Goal: Task Accomplishment & Management: Use online tool/utility

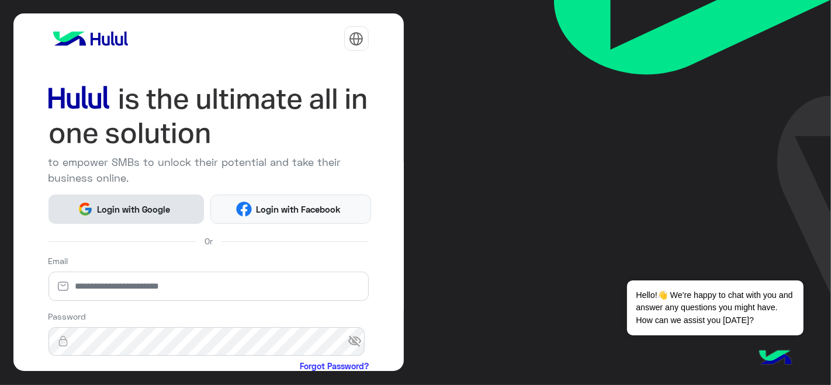
click at [151, 215] on button "Login with Google" at bounding box center [126, 209] width 156 height 29
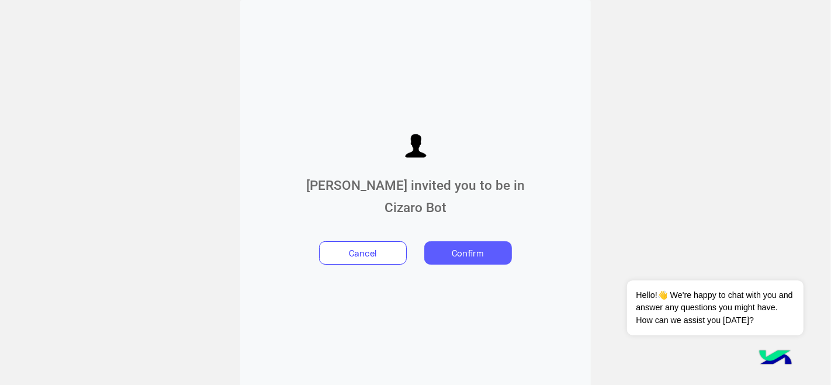
click at [464, 252] on button "Confirm" at bounding box center [468, 252] width 88 height 23
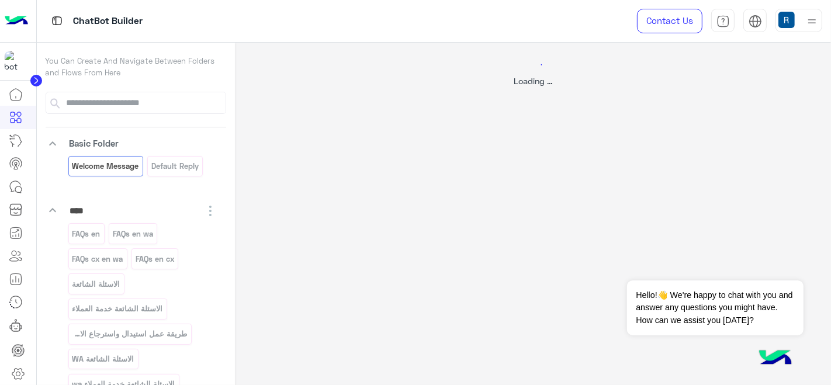
select select "*"
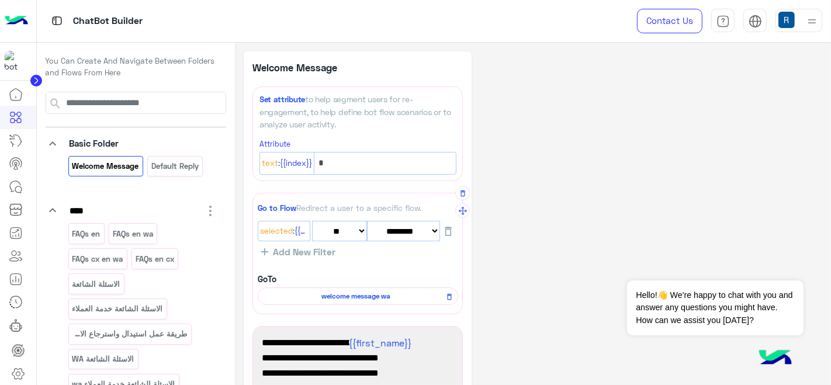
scroll to position [323, 0]
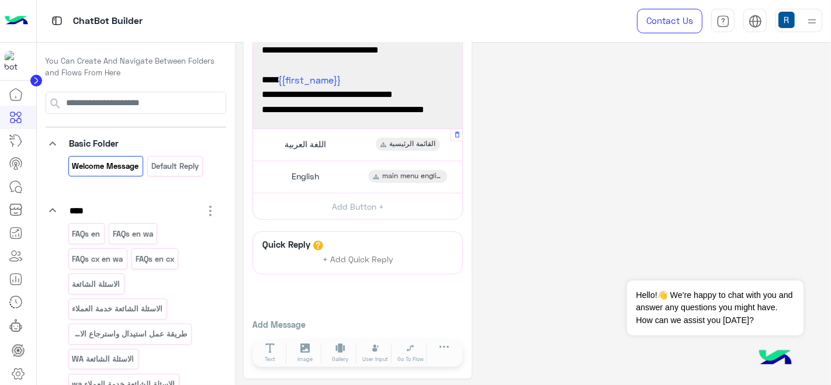
click at [336, 140] on div "اللغة العربية القائمة الرئيسية" at bounding box center [358, 145] width 200 height 23
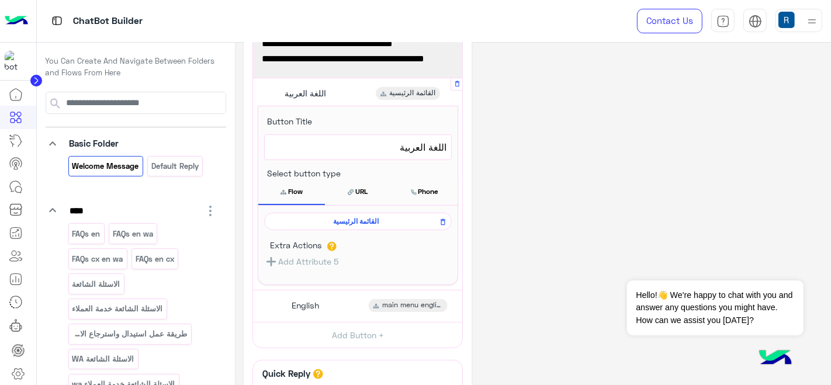
scroll to position [453, 0]
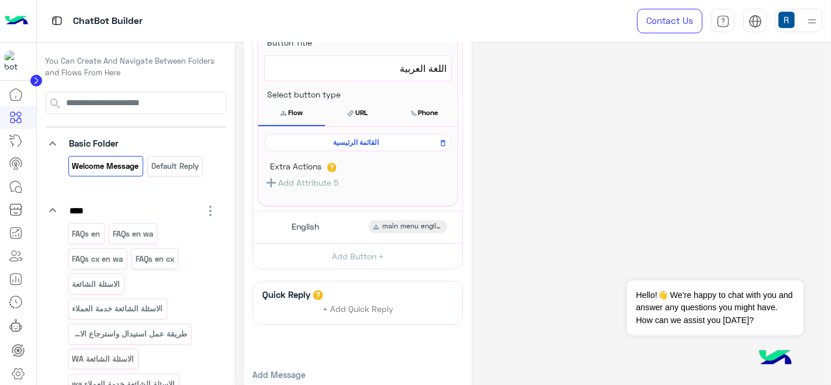
click at [345, 137] on span "القائمة الرئيسية" at bounding box center [355, 142] width 171 height 11
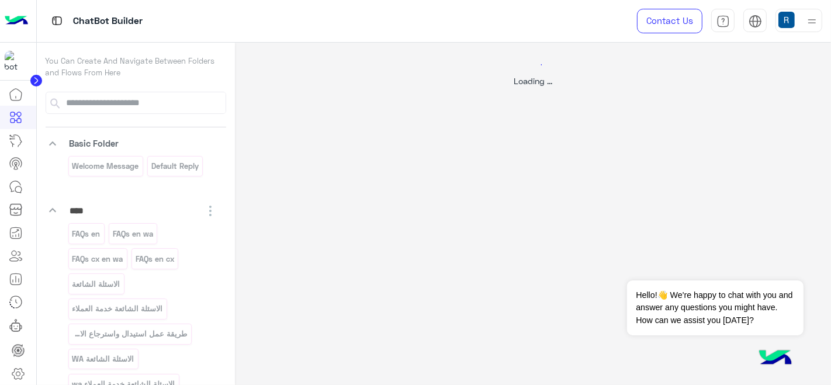
select select "*"
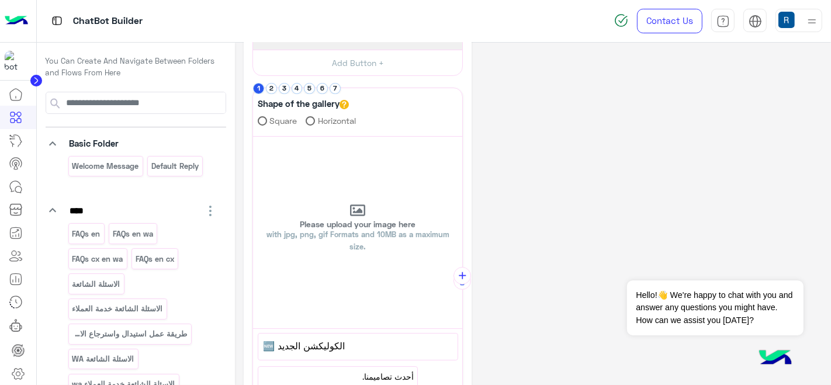
scroll to position [227, 0]
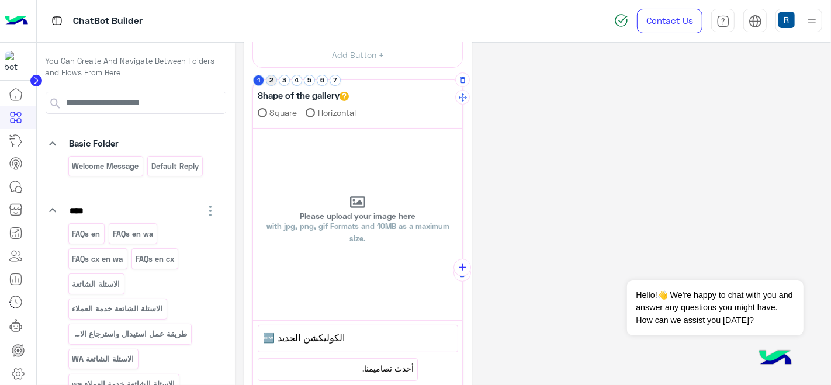
click at [270, 79] on button "2" at bounding box center [271, 80] width 11 height 11
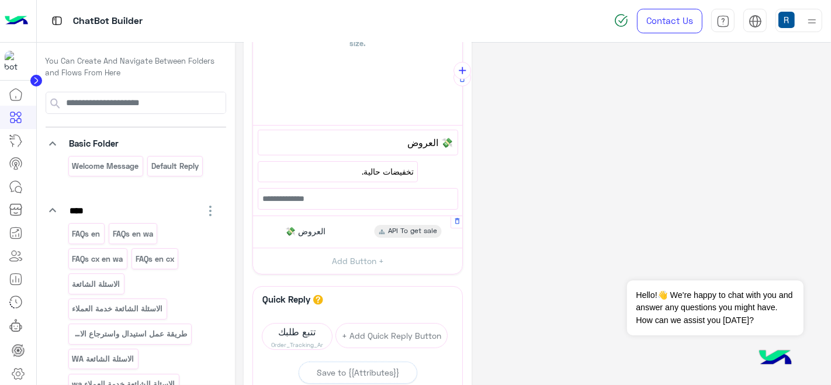
click at [361, 230] on div "💸 العروض API To get sale" at bounding box center [358, 232] width 200 height 23
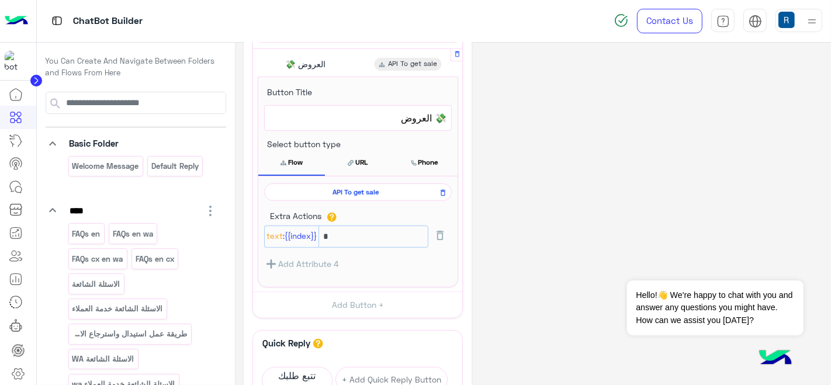
scroll to position [591, 0]
click at [363, 192] on div "API To get sale" at bounding box center [358, 191] width 188 height 18
click at [356, 192] on div "API To get sale" at bounding box center [358, 191] width 188 height 18
click at [336, 186] on span "API To get sale" at bounding box center [355, 190] width 171 height 11
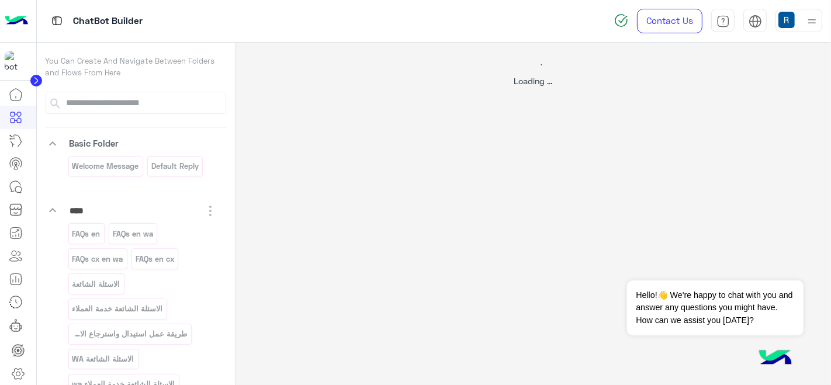
scroll to position [0, 0]
select select "****"
select select "*"
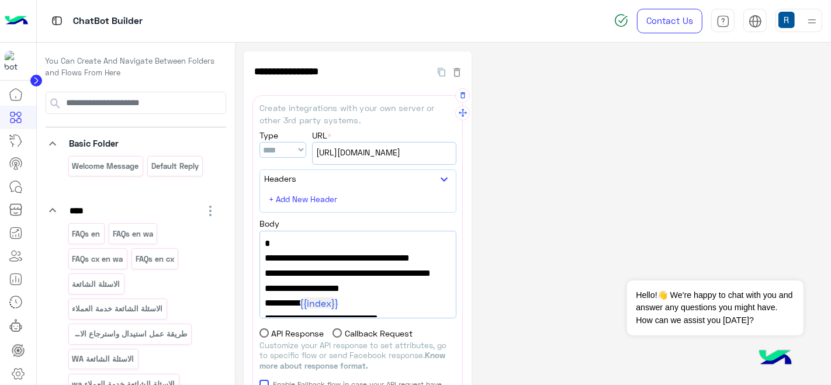
click at [439, 155] on span "https://integrations.widebot.net/api/Cizaro/Sales" at bounding box center [384, 152] width 136 height 13
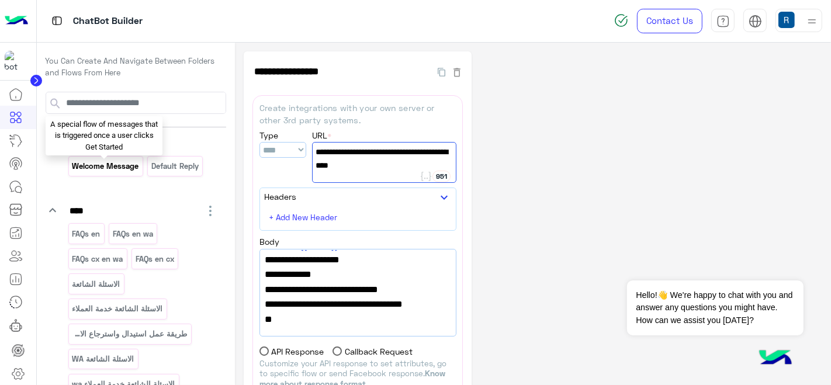
click at [118, 161] on p "Welcome Message" at bounding box center [105, 165] width 68 height 13
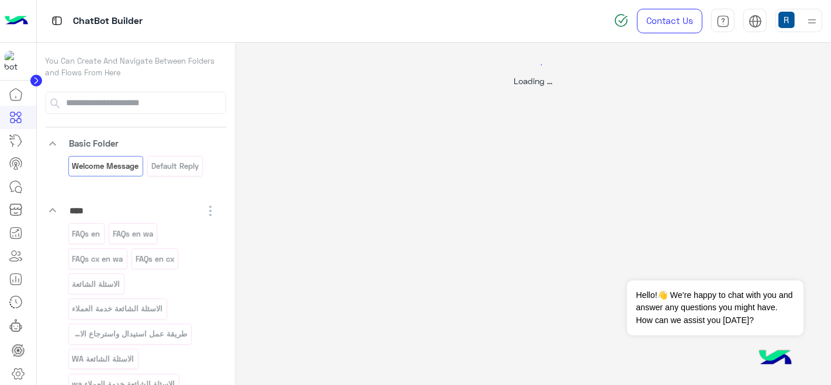
select select "*"
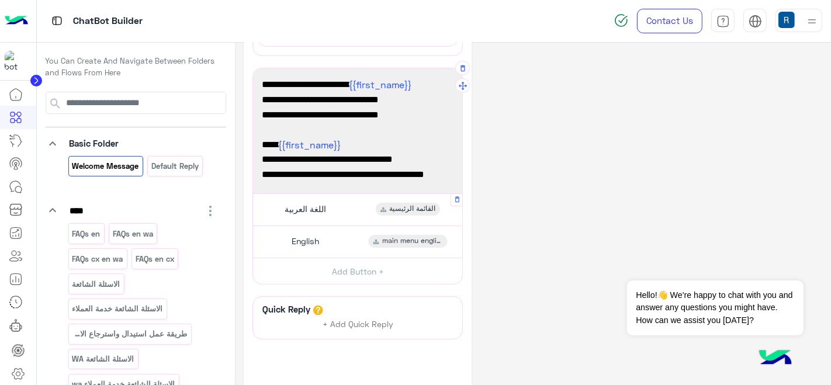
click at [345, 207] on div "اللغة العربية القائمة الرئيسية" at bounding box center [358, 210] width 200 height 23
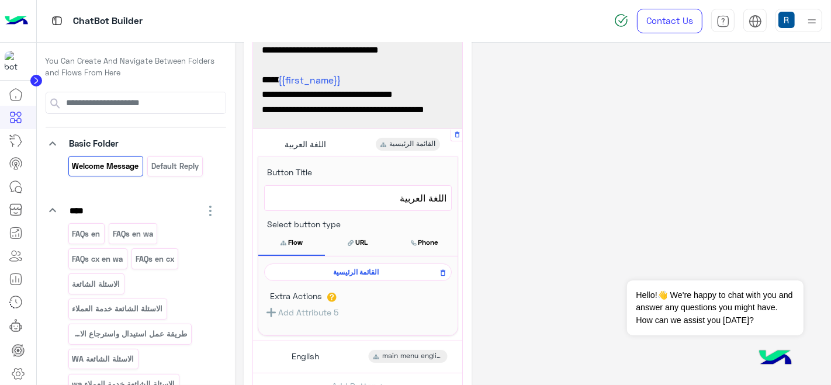
click at [371, 268] on span "القائمة الرئيسية" at bounding box center [355, 272] width 171 height 11
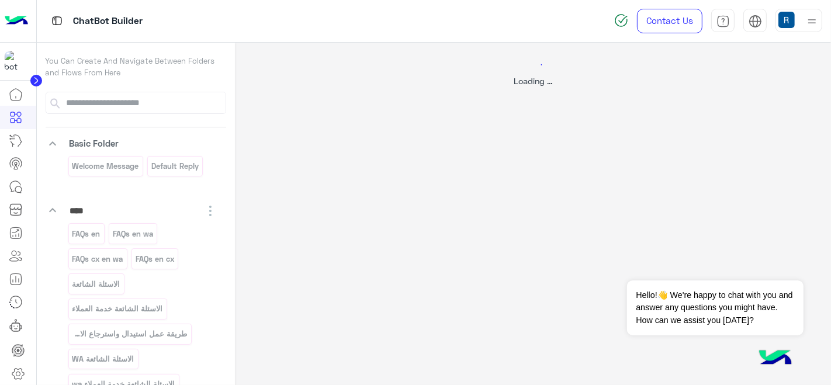
select select "*"
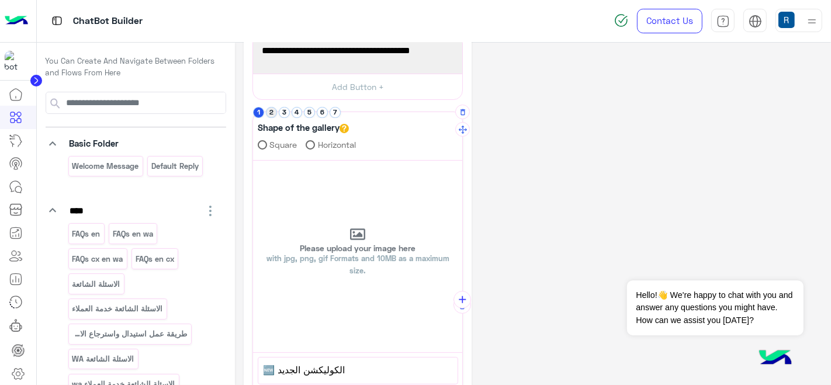
click at [269, 109] on button "2" at bounding box center [271, 112] width 11 height 11
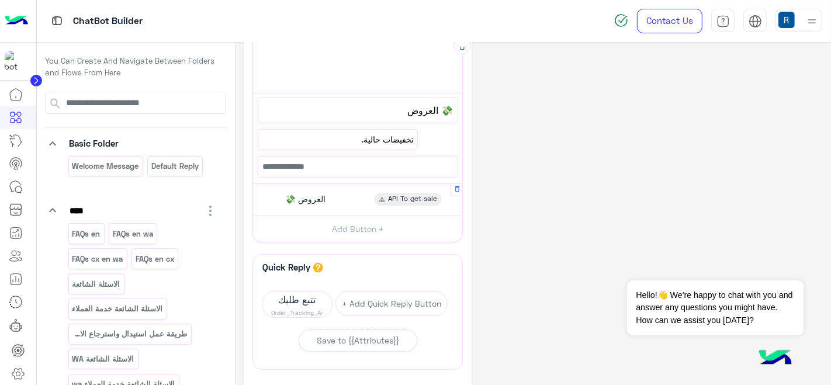
click at [382, 189] on div "💸 العروض API To get sale" at bounding box center [358, 200] width 200 height 23
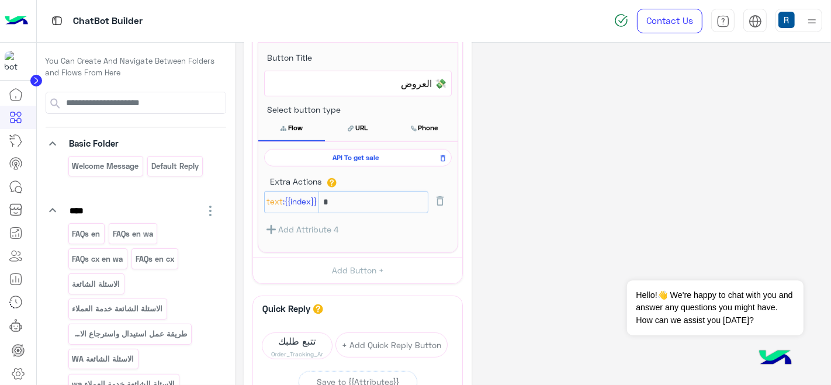
click at [353, 153] on span "API To get sale" at bounding box center [355, 157] width 171 height 11
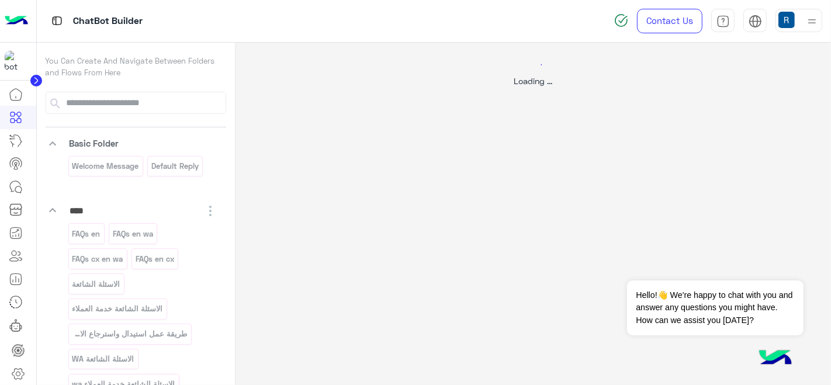
select select "****"
select select "*"
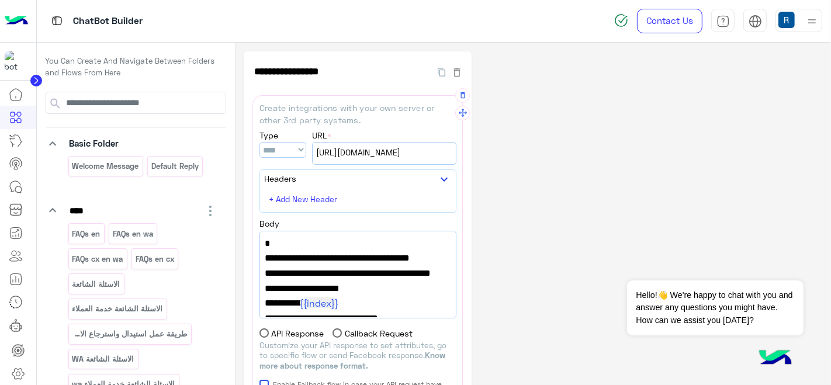
click at [345, 161] on div "https://integrations.widebot.net/api/Cizaro/Sales" at bounding box center [384, 154] width 143 height 22
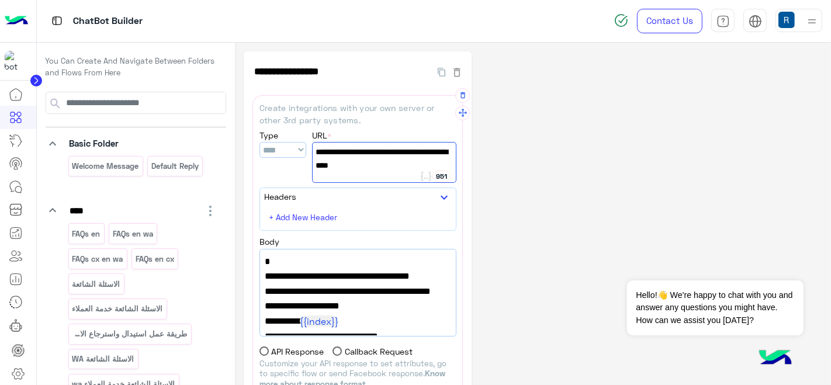
click at [345, 158] on span "https://integrations.widebot.net/api/Cizaro/Sales" at bounding box center [383, 151] width 137 height 13
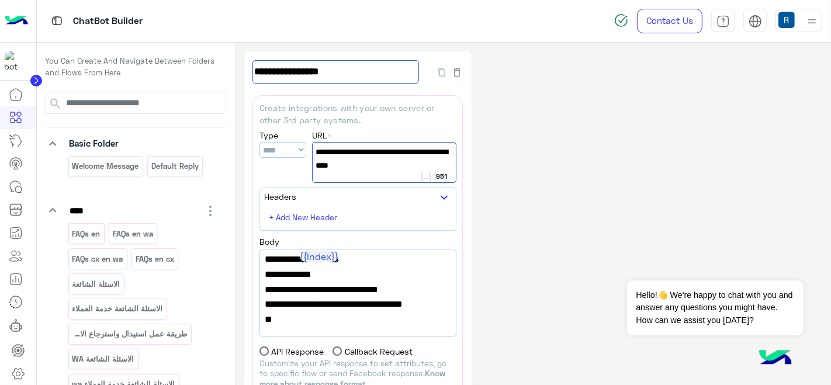
click at [337, 79] on input "**********" at bounding box center [335, 71] width 166 height 23
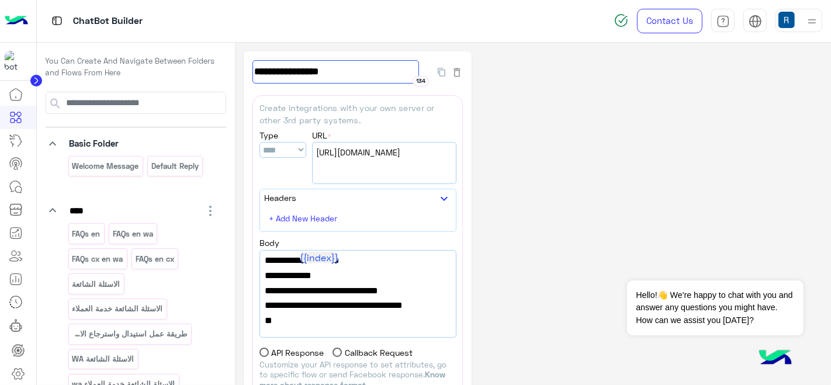
click at [337, 79] on input "**********" at bounding box center [335, 71] width 166 height 23
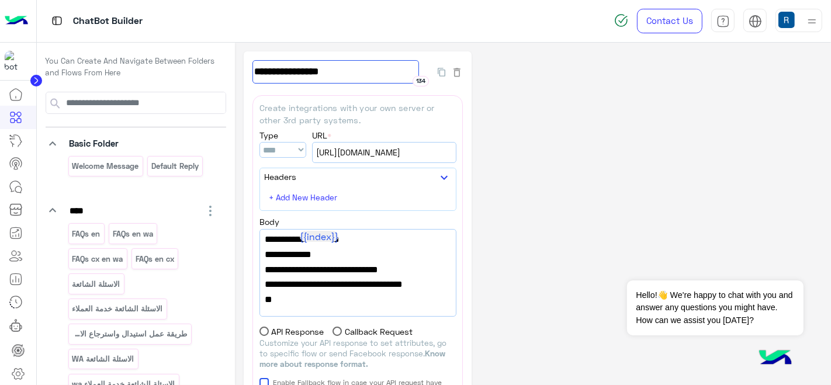
click at [337, 79] on input "**********" at bounding box center [335, 71] width 166 height 23
drag, startPoint x: 439, startPoint y: 283, endPoint x: 374, endPoint y: 275, distance: 65.3
click at [374, 275] on span ""ShowMoreFlowName": "API to get sale"" at bounding box center [358, 281] width 186 height 15
paste textarea "*"
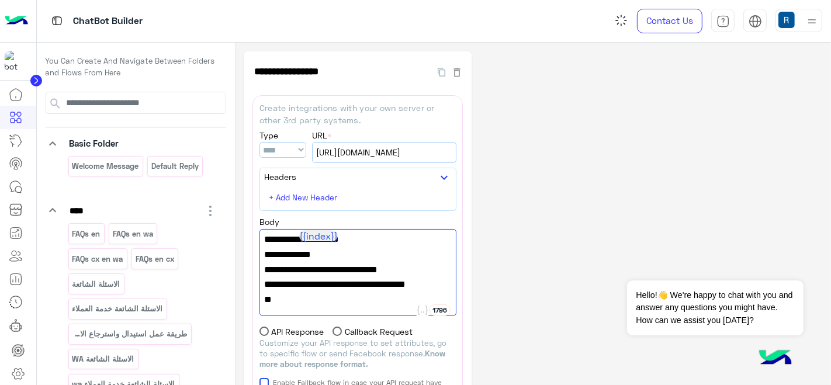
type textarea "**********"
click at [590, 279] on div "**********" at bounding box center [533, 366] width 578 height 630
click at [522, 88] on div "**********" at bounding box center [533, 366] width 578 height 630
click at [774, 269] on button "Dismiss ✕" at bounding box center [768, 265] width 70 height 23
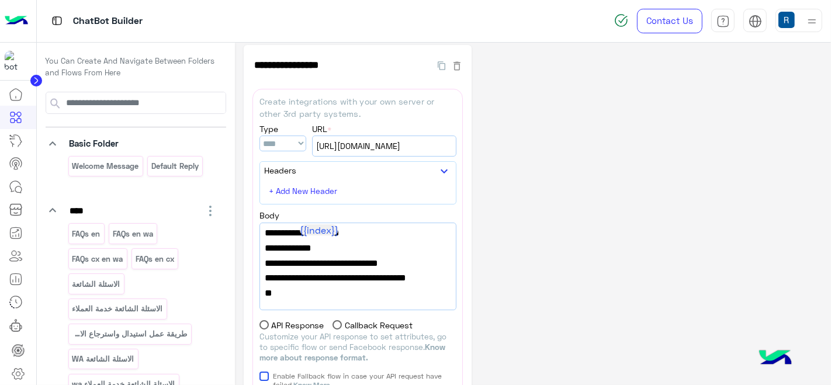
scroll to position [0, 0]
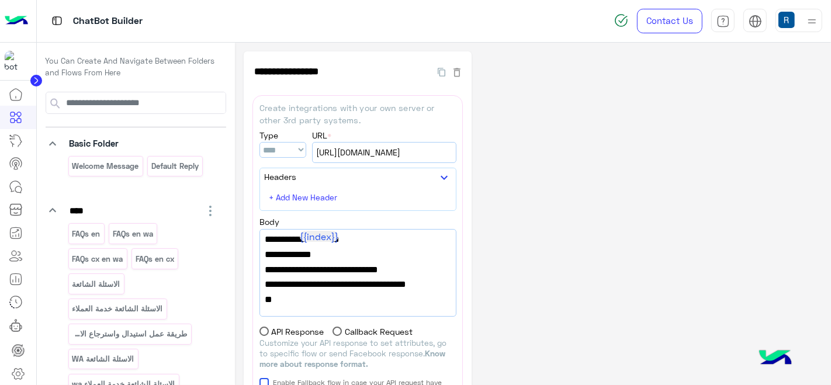
click at [46, 7] on div "ChatBot Builder" at bounding box center [301, 21] width 529 height 42
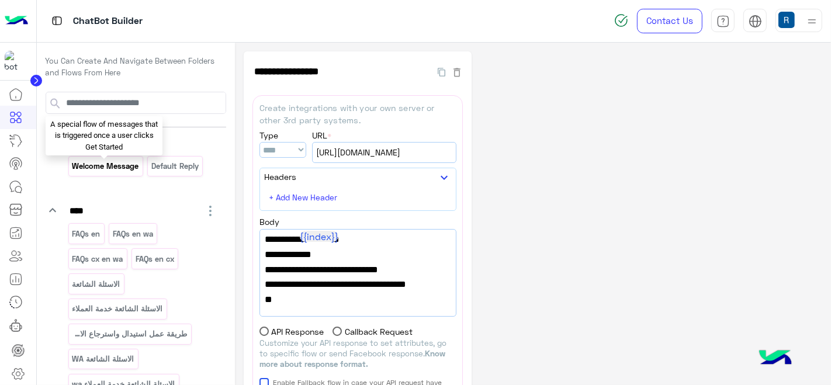
click at [100, 164] on p "Welcome Message" at bounding box center [105, 165] width 68 height 13
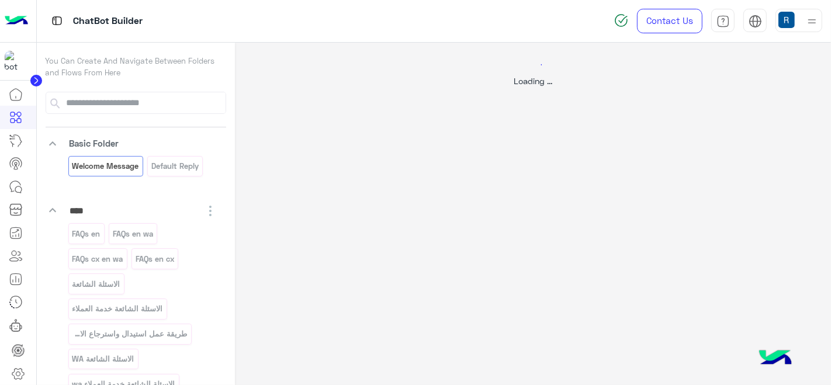
select select "*"
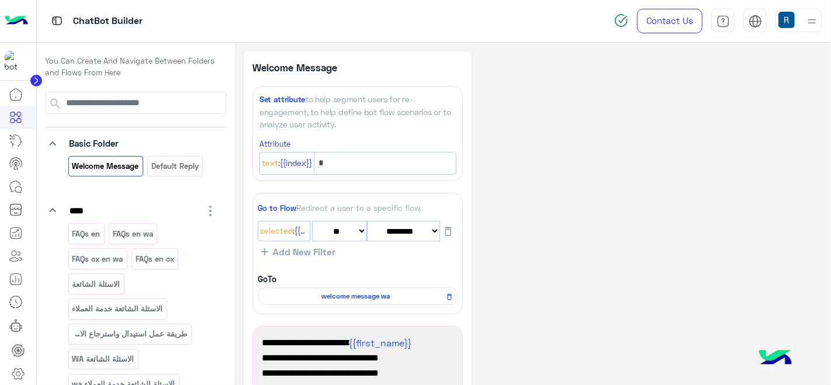
scroll to position [65, 0]
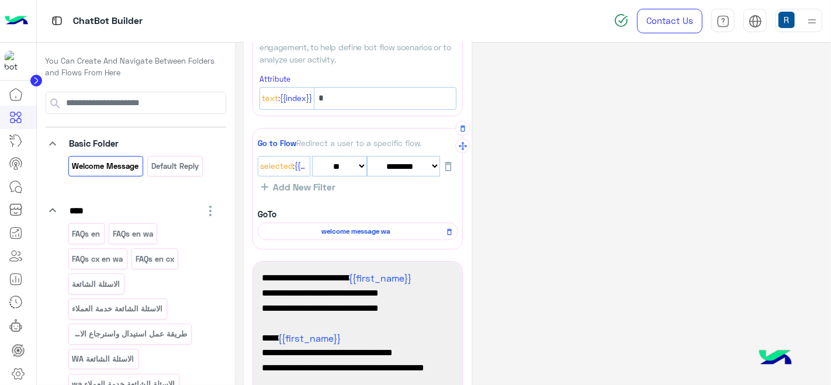
click at [343, 227] on span "welcome message wa" at bounding box center [355, 231] width 183 height 11
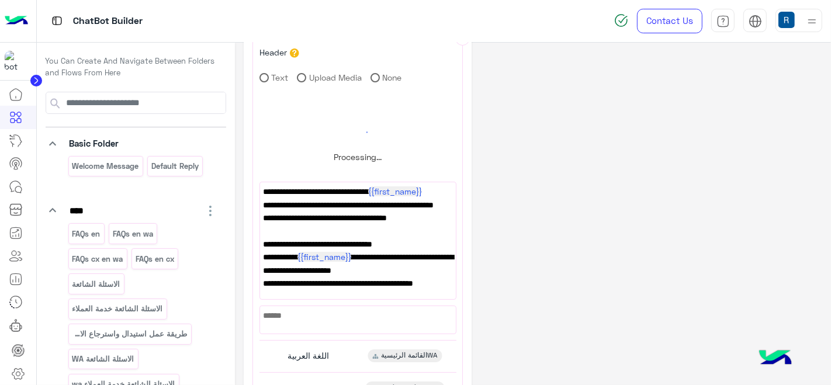
scroll to position [195, 0]
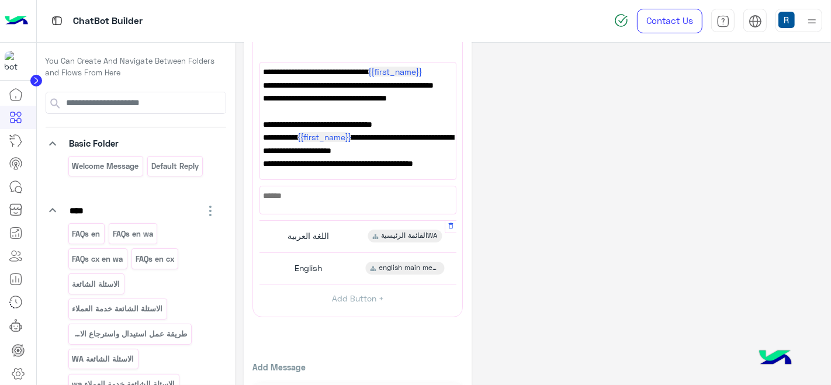
click at [348, 240] on div "اللغة العربية القائمة الرئيسيةWA" at bounding box center [357, 236] width 188 height 23
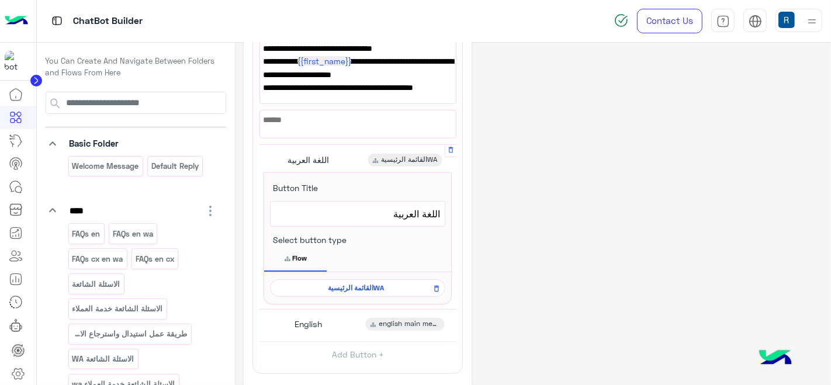
scroll to position [324, 0]
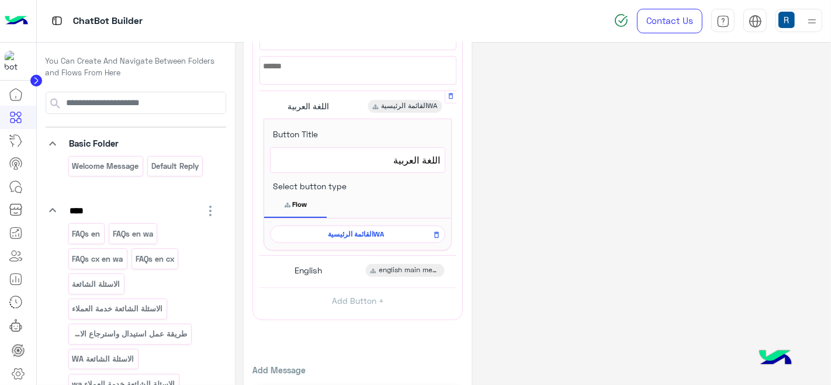
click at [363, 232] on span "القائمة الرئيسيةWA" at bounding box center [355, 234] width 158 height 11
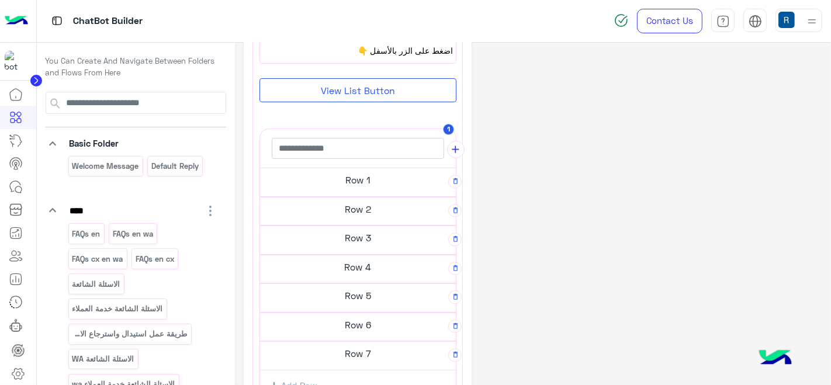
scroll to position [195, 0]
click at [362, 206] on h5 "Row 2" at bounding box center [358, 206] width 196 height 23
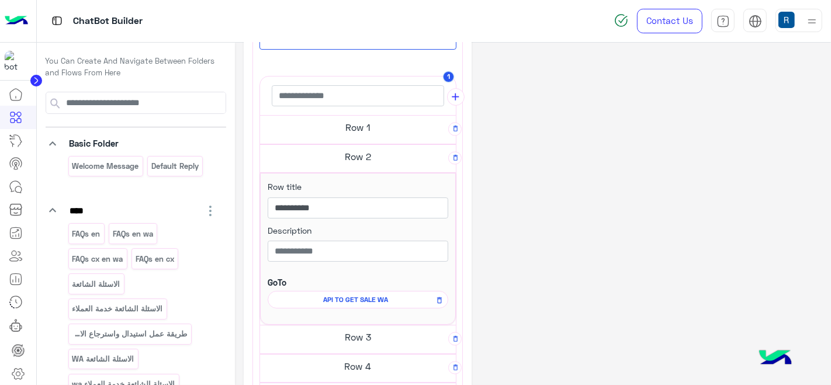
scroll to position [259, 0]
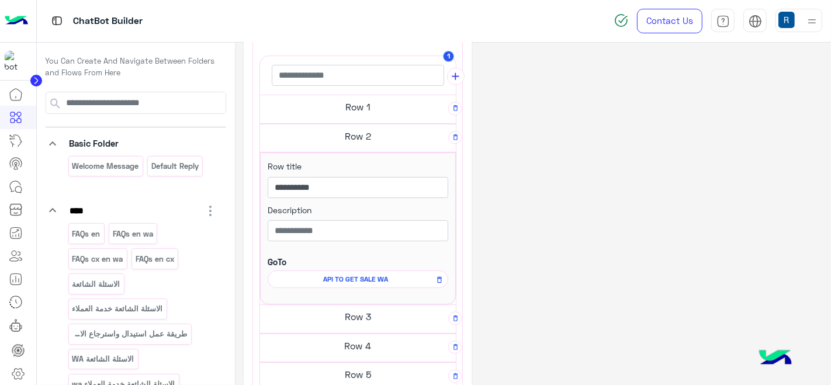
click at [365, 277] on span "API TO GET SALE WA" at bounding box center [356, 279] width 164 height 11
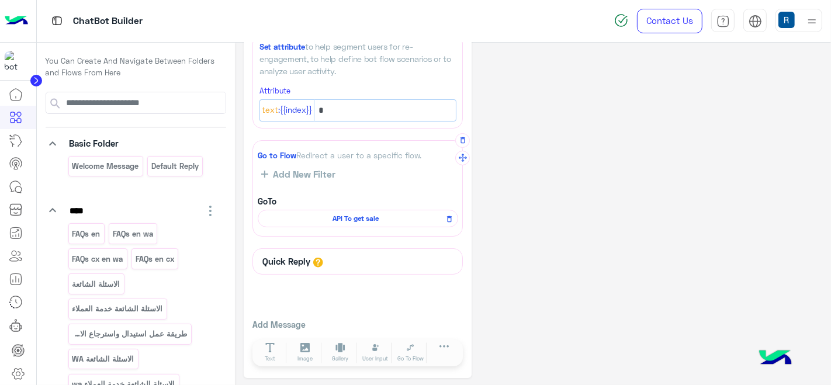
scroll to position [61, 0]
click at [374, 222] on div "API To get sale" at bounding box center [358, 219] width 200 height 18
click at [366, 216] on span "API To get sale" at bounding box center [355, 218] width 183 height 11
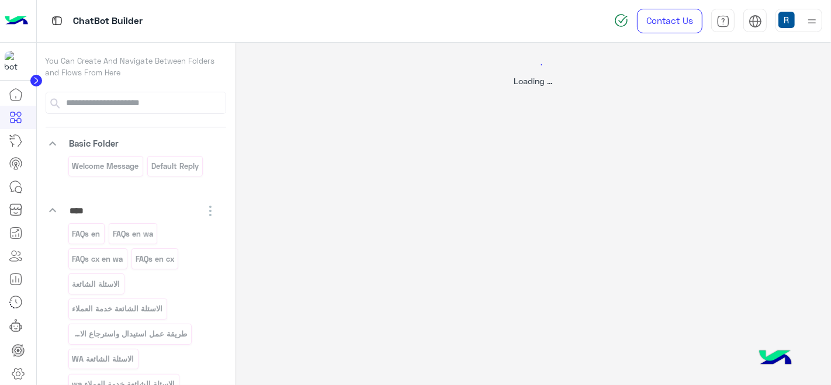
scroll to position [0, 0]
select select "****"
select select "*"
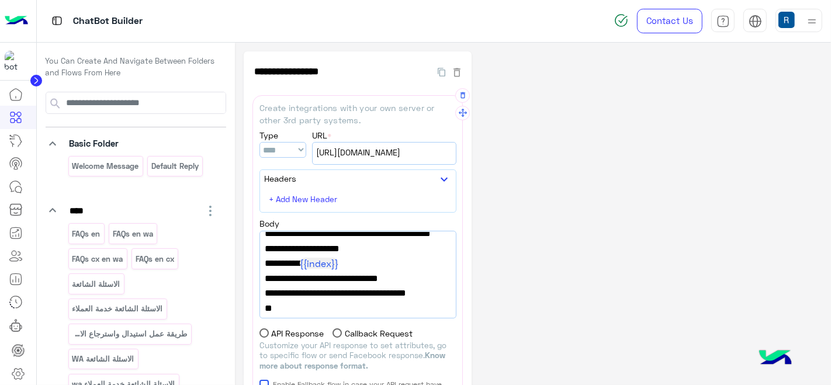
scroll to position [76, 0]
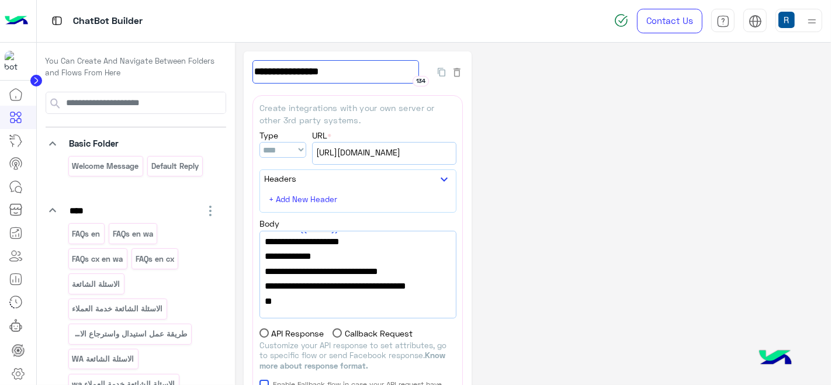
click at [355, 65] on input "**********" at bounding box center [335, 71] width 166 height 23
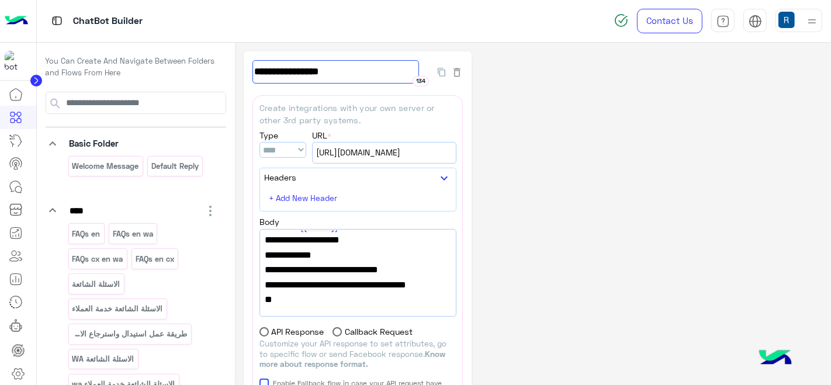
click at [355, 65] on input "**********" at bounding box center [335, 71] width 166 height 23
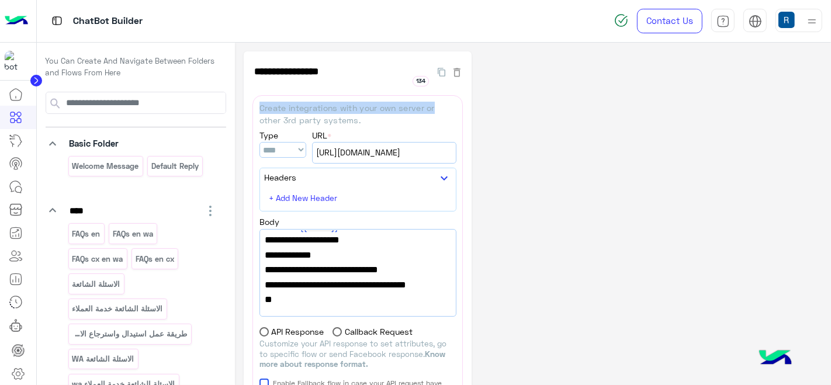
drag, startPoint x: 620, startPoint y: 94, endPoint x: 596, endPoint y: 91, distance: 24.2
click at [611, 93] on div "**********" at bounding box center [533, 366] width 578 height 630
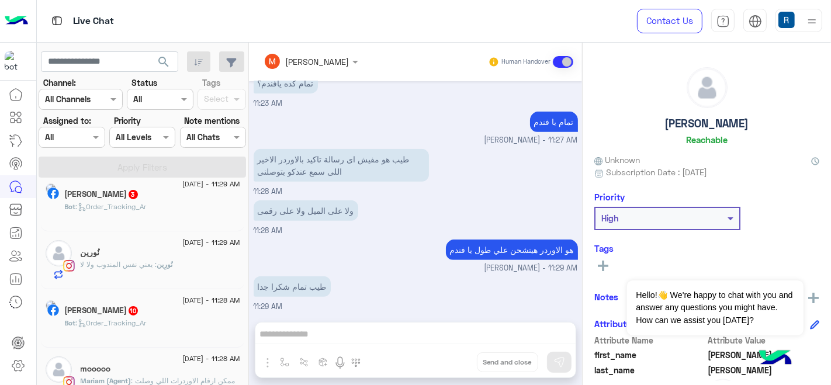
scroll to position [195, 0]
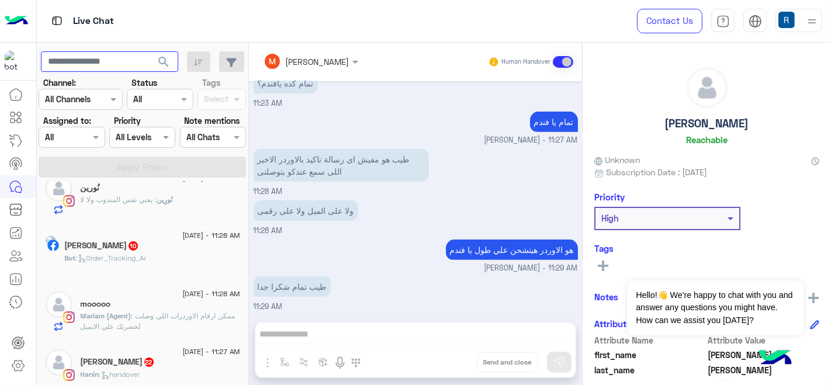
click at [108, 59] on input "text" at bounding box center [109, 61] width 137 height 21
type input "*****"
click at [150, 51] on button "search" at bounding box center [164, 63] width 29 height 25
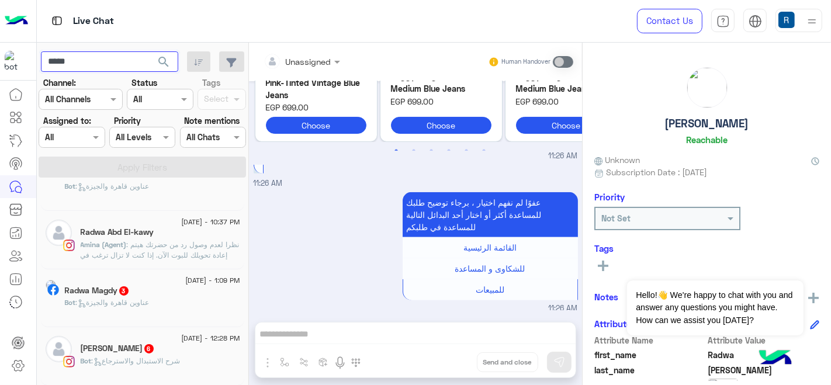
scroll to position [65, 0]
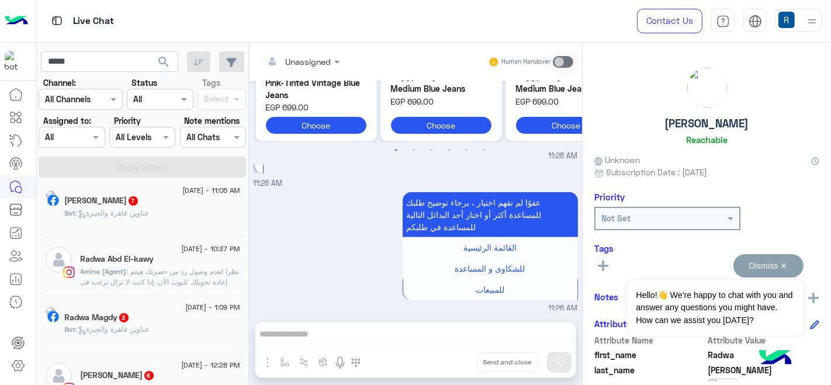
click at [783, 258] on button "Dismiss ✕" at bounding box center [768, 265] width 70 height 23
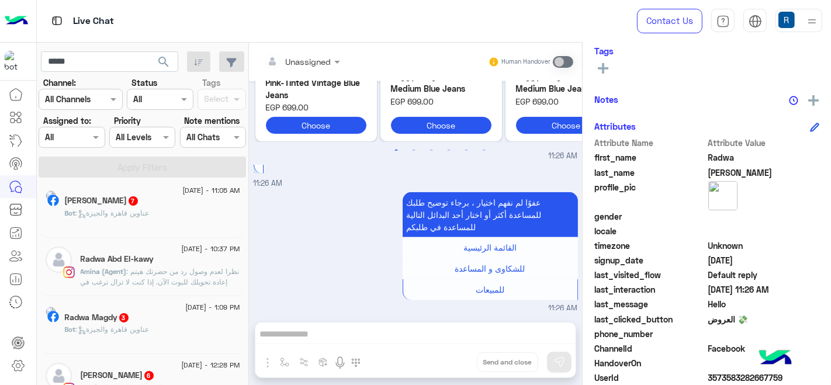
scroll to position [257, 0]
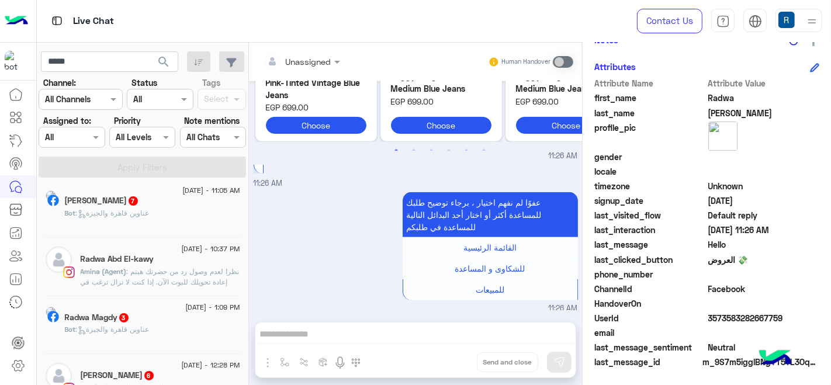
click at [734, 216] on span "Default reply" at bounding box center [764, 215] width 112 height 12
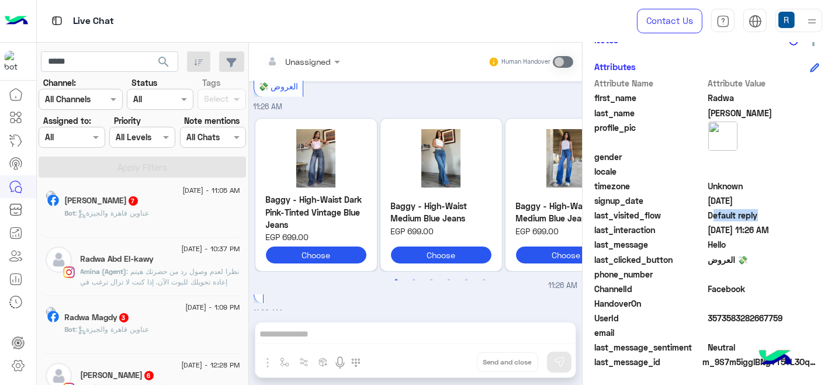
scroll to position [1316, 0]
